Goal: Task Accomplishment & Management: Use online tool/utility

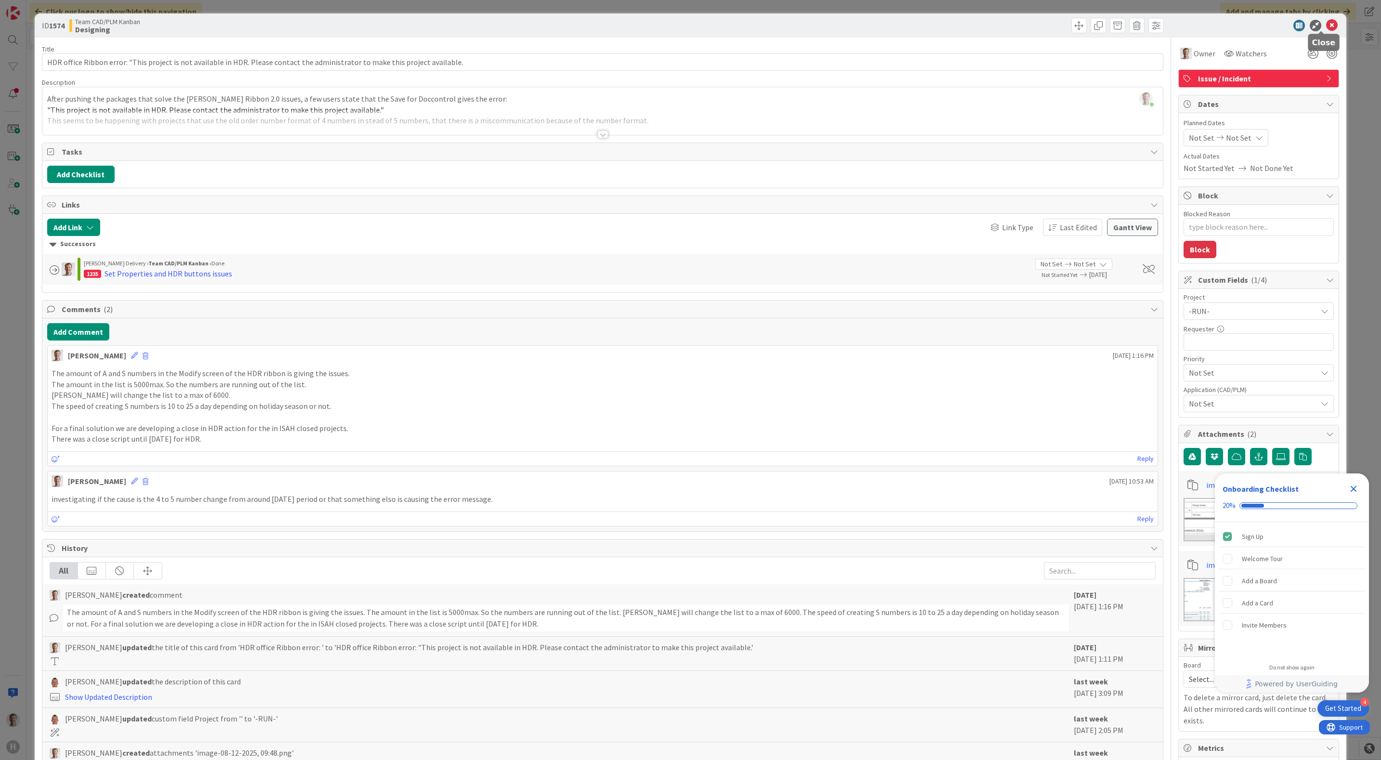
click at [1326, 25] on icon at bounding box center [1332, 26] width 12 height 12
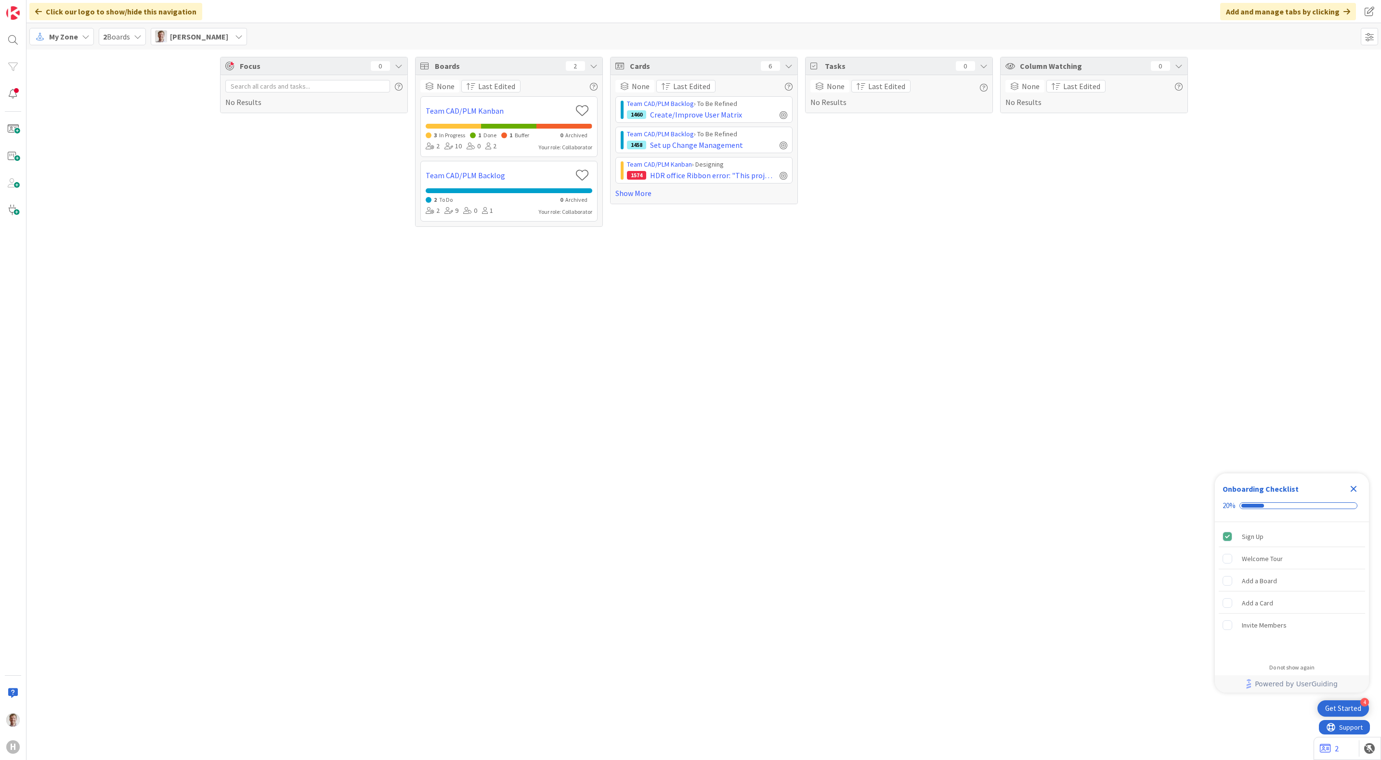
click at [598, 313] on div "Focus 0 No Results Boards 2 None Last Edited Team CAD/PLM Kanban 3 In Progress …" at bounding box center [703, 405] width 1354 height 710
click at [623, 193] on link "Show More" at bounding box center [703, 193] width 177 height 12
click at [697, 268] on span "Docworker for Windchill" at bounding box center [689, 266] width 79 height 12
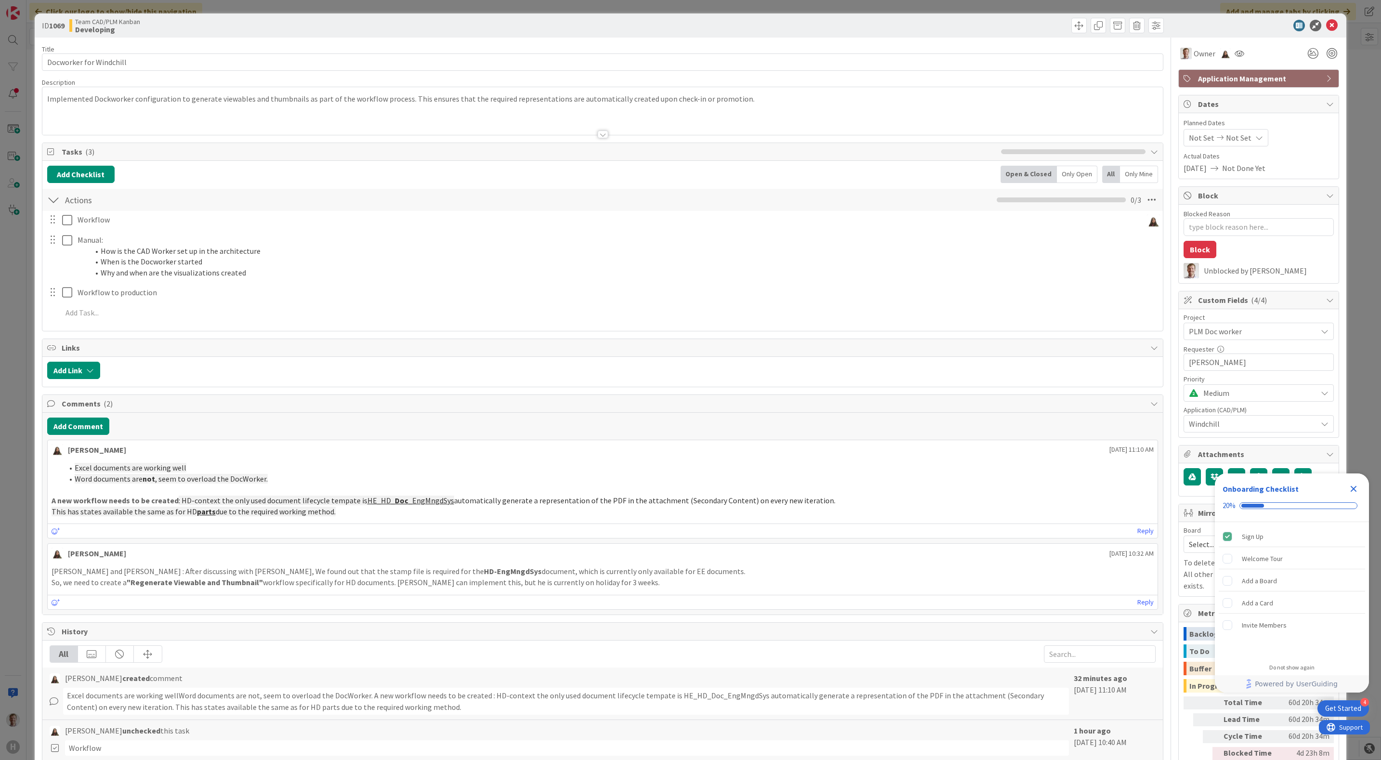
type textarea "x"
